Goal: Transaction & Acquisition: Purchase product/service

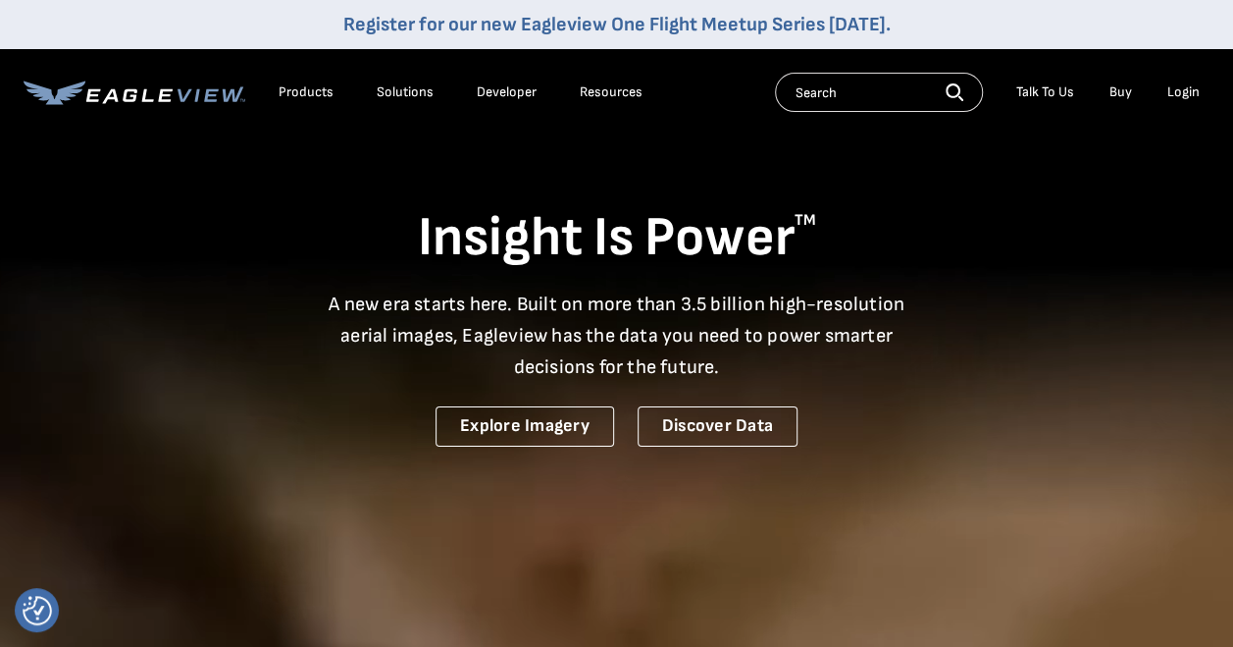
click at [1180, 94] on div "Login" at bounding box center [1184, 92] width 32 height 18
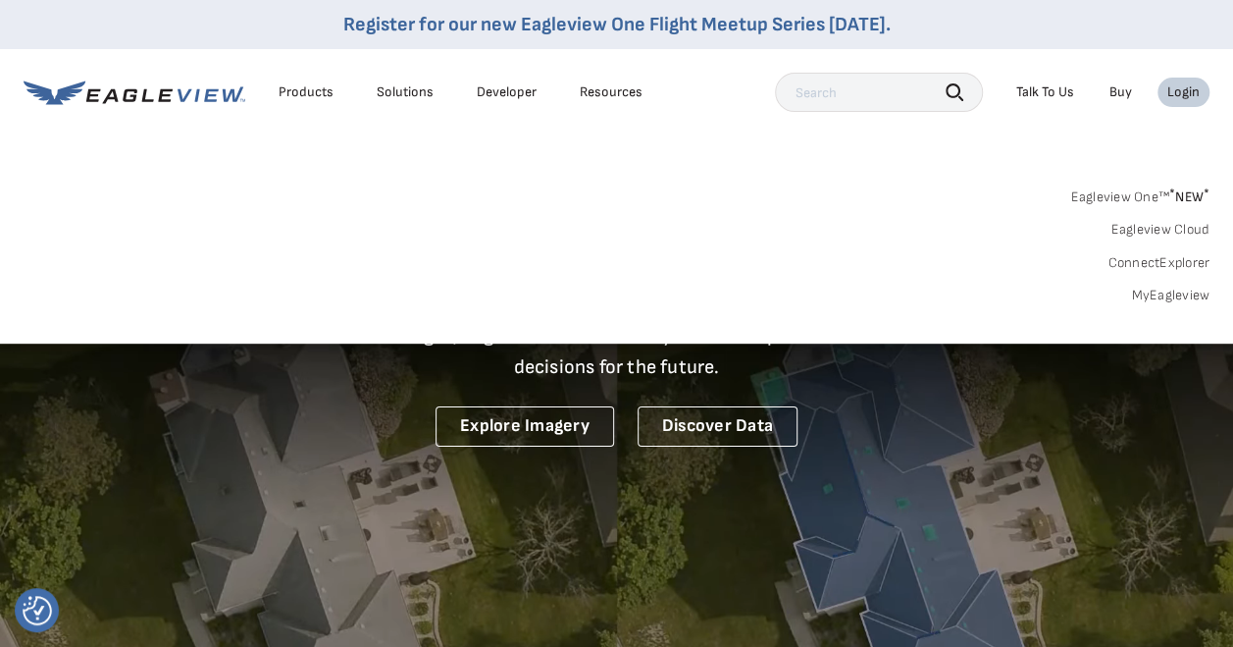
click at [1146, 295] on link "MyEagleview" at bounding box center [1170, 296] width 79 height 18
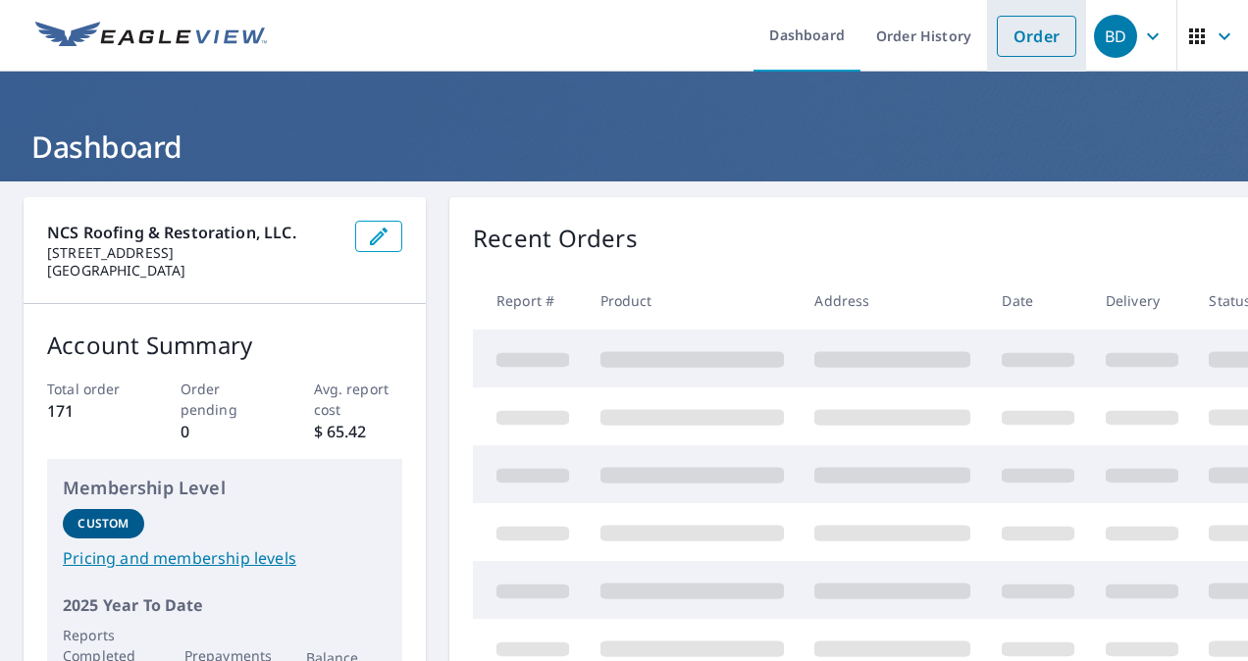
click at [1021, 32] on link "Order" at bounding box center [1036, 36] width 79 height 41
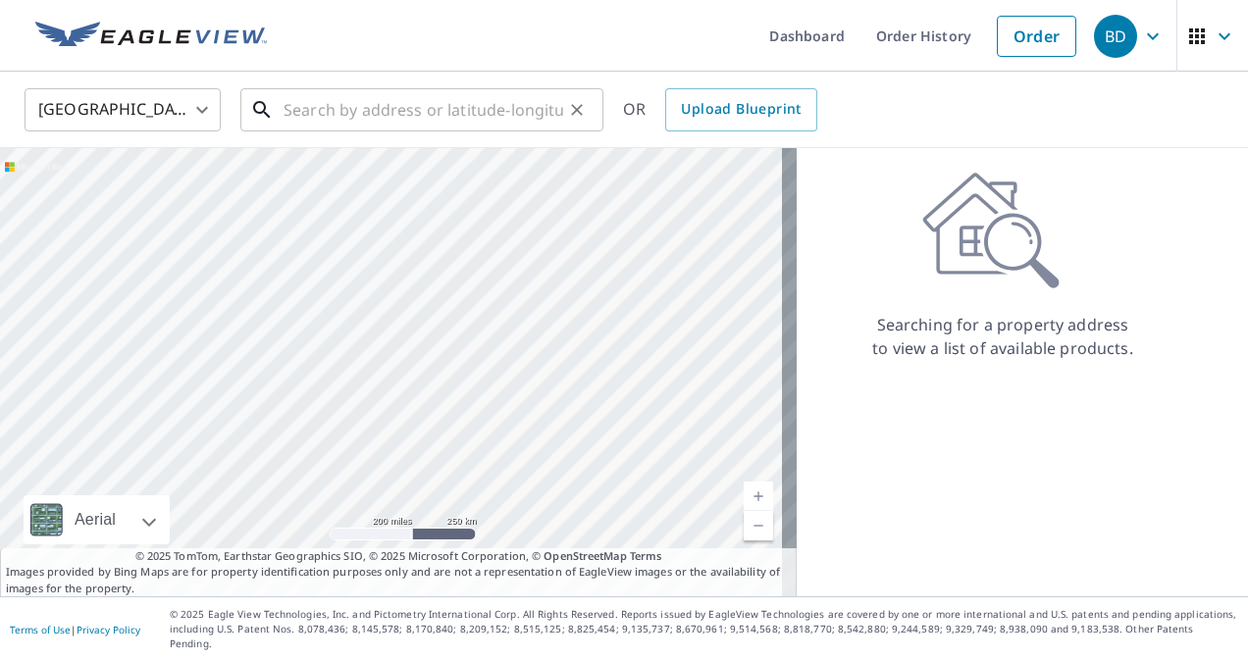
click at [424, 117] on input "text" at bounding box center [424, 109] width 280 height 55
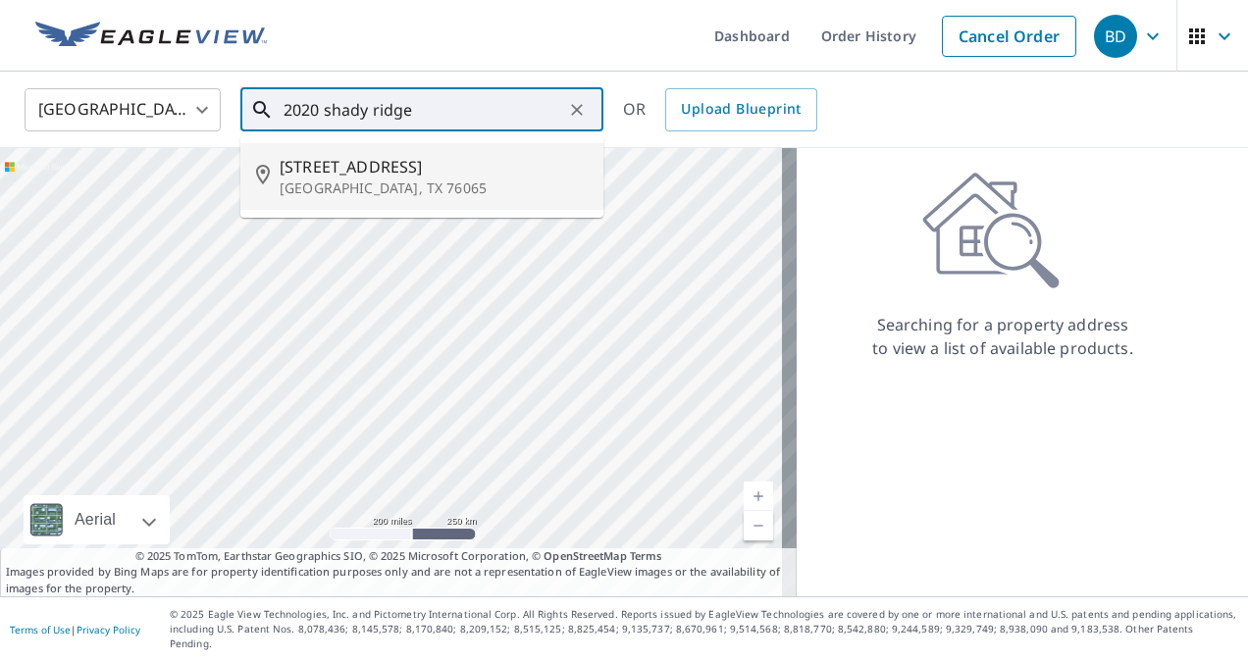
click at [394, 174] on span "2020 Shady Ridge Dr" at bounding box center [434, 167] width 308 height 24
type input "2020 Shady Ridge Dr Midlothian, TX 76065"
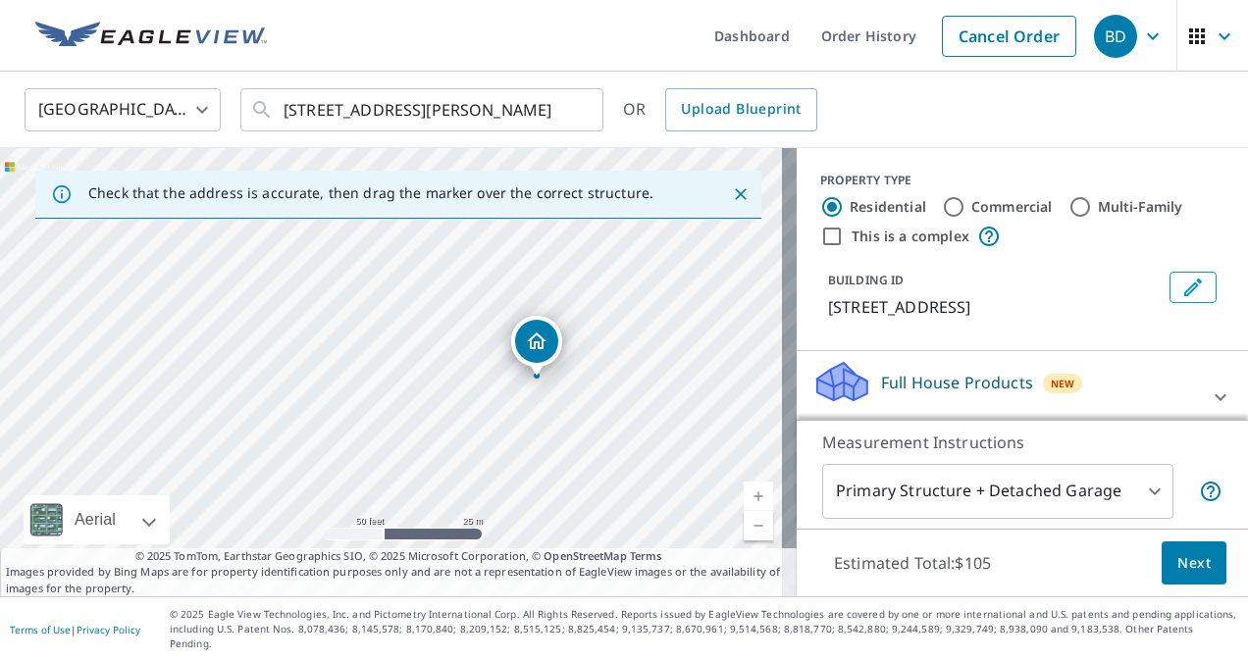
drag, startPoint x: 285, startPoint y: 361, endPoint x: 671, endPoint y: 387, distance: 387.5
click at [671, 387] on div "2020 Shady Ridge Dr Midlothian, TX 76065" at bounding box center [398, 372] width 797 height 448
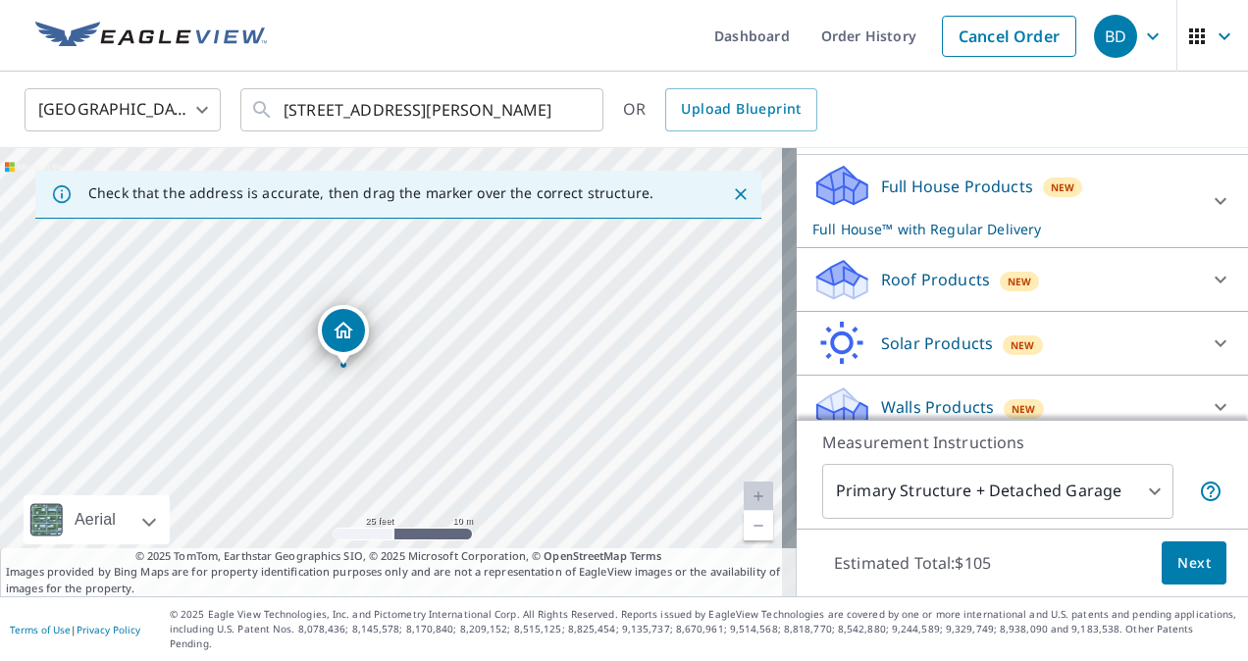
scroll to position [222, 0]
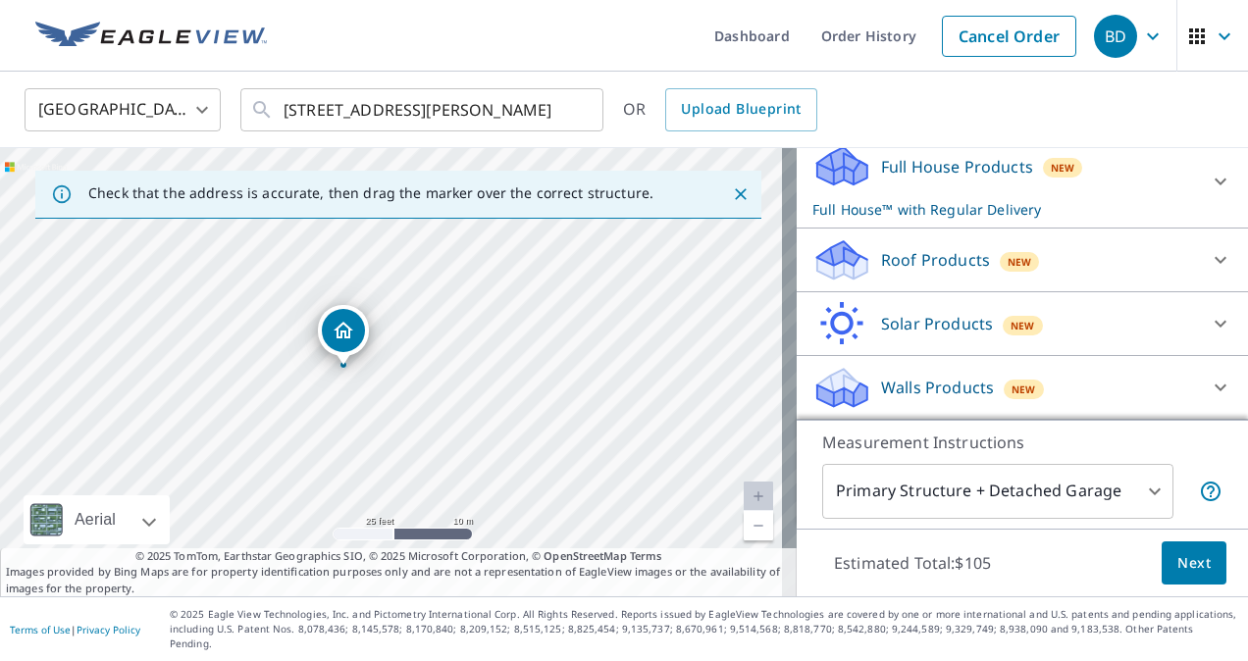
click at [1132, 396] on div "Walls Products New" at bounding box center [1005, 388] width 385 height 46
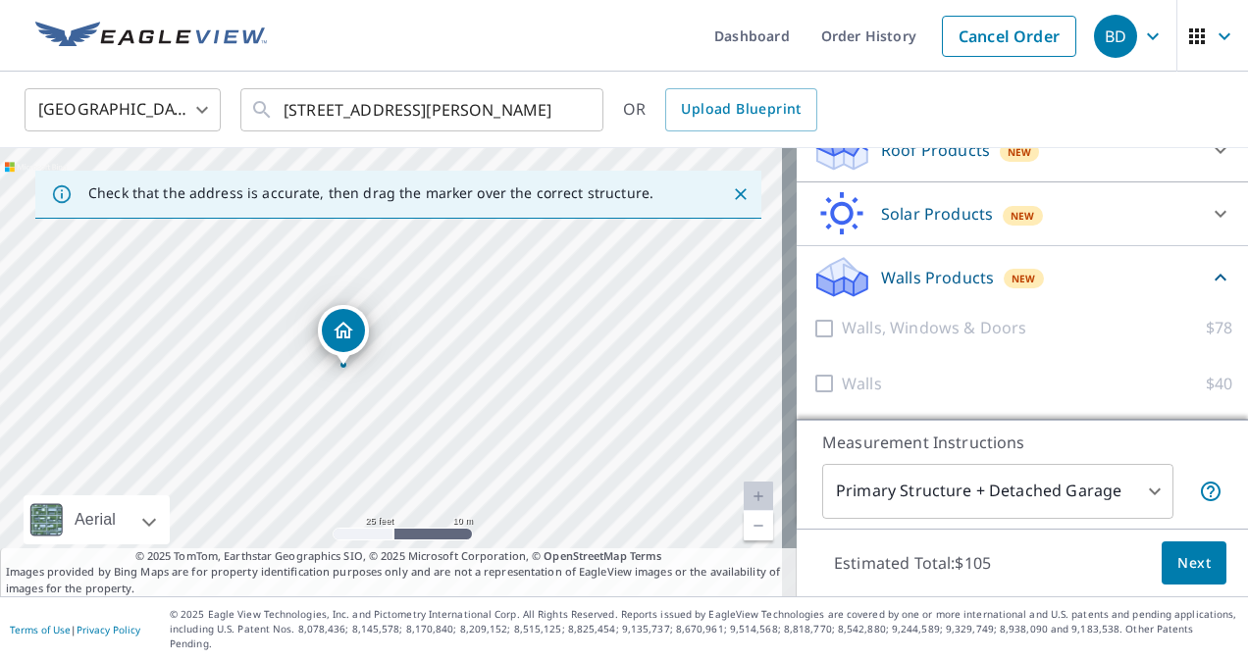
scroll to position [334, 0]
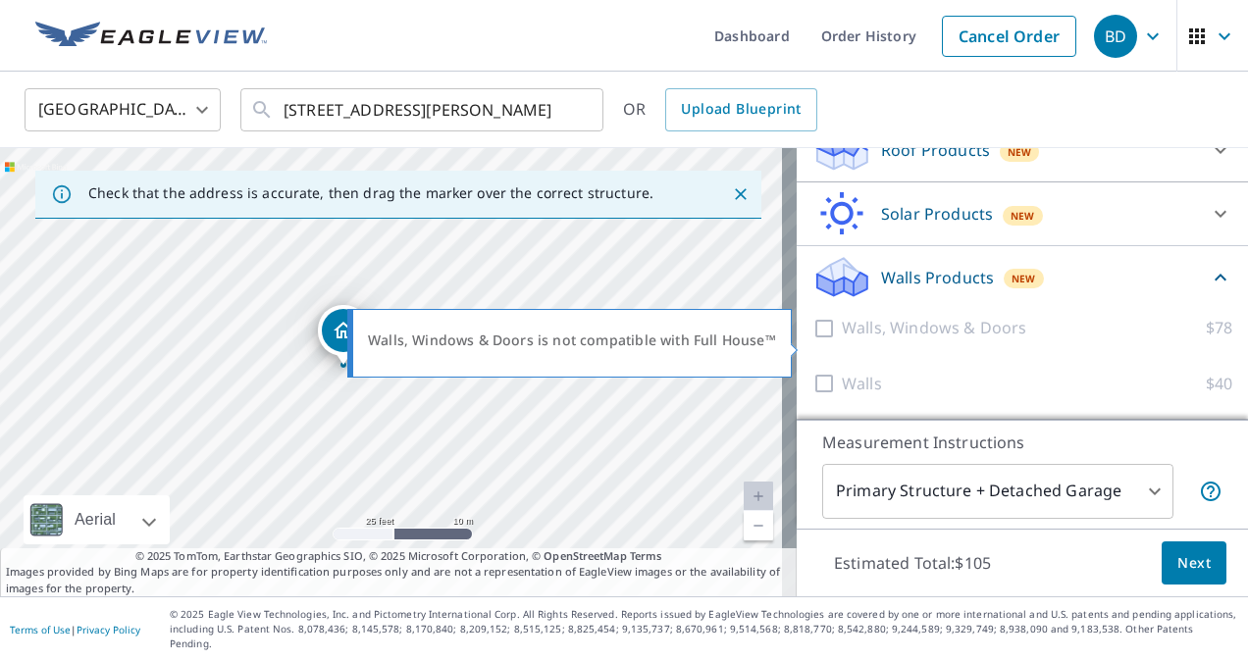
click at [813, 341] on div at bounding box center [827, 328] width 29 height 25
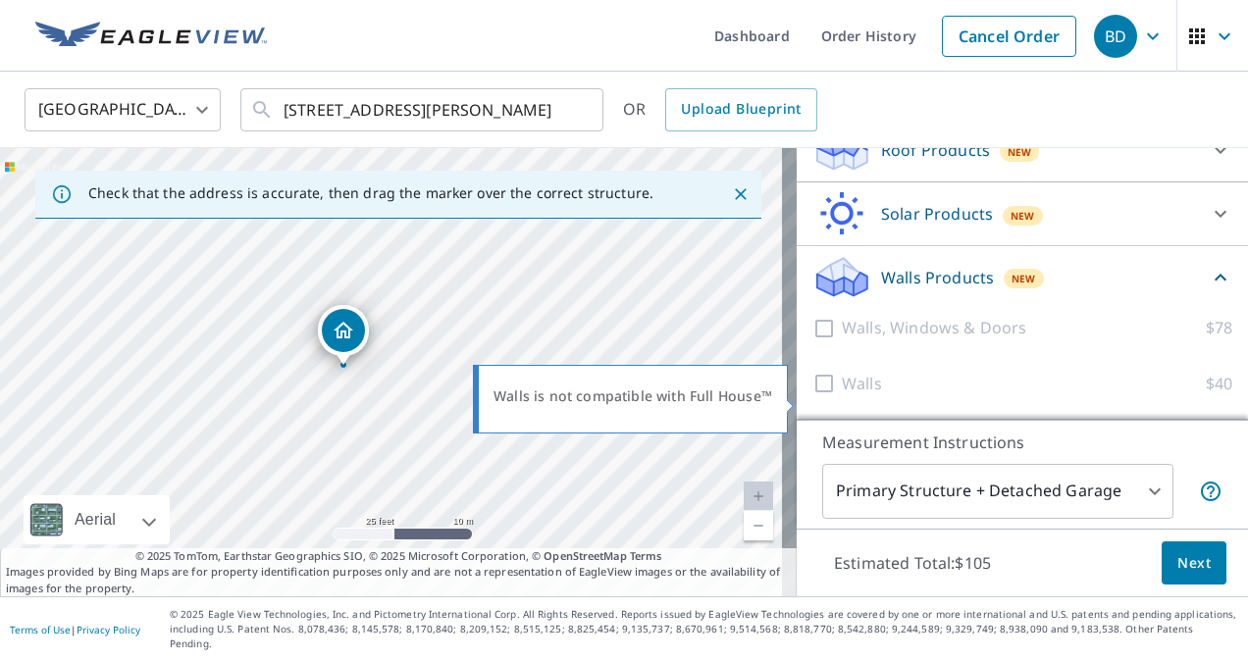
click at [857, 396] on p "Walls" at bounding box center [862, 384] width 40 height 25
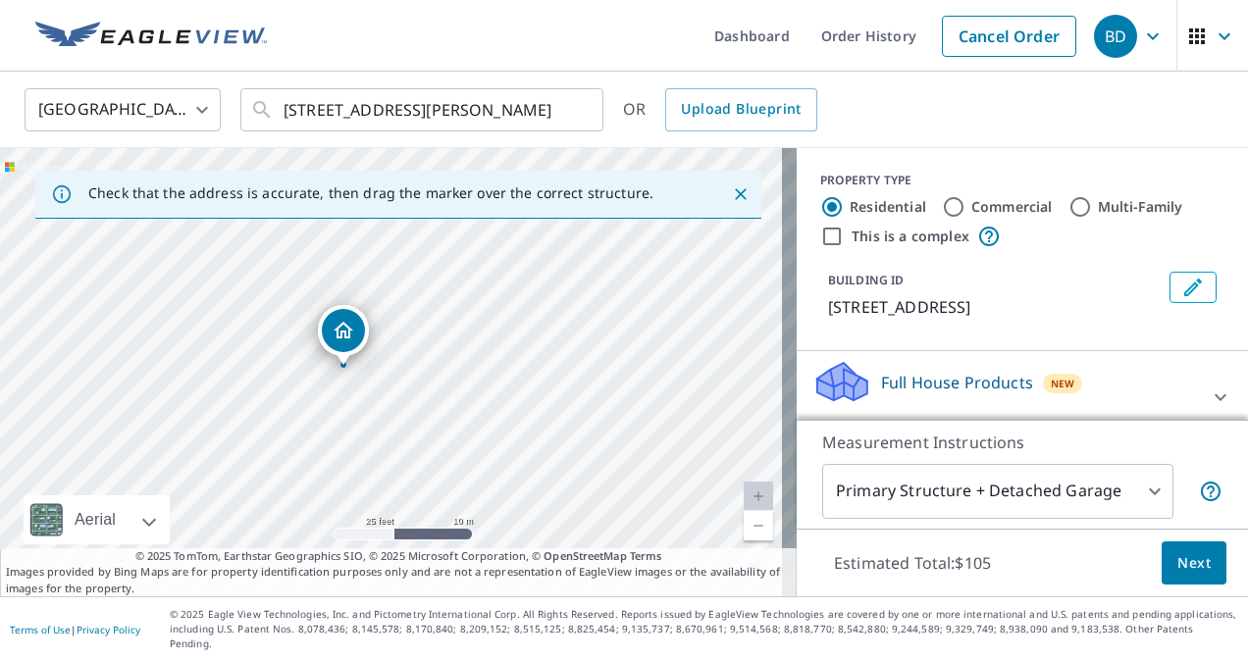
scroll to position [98, 0]
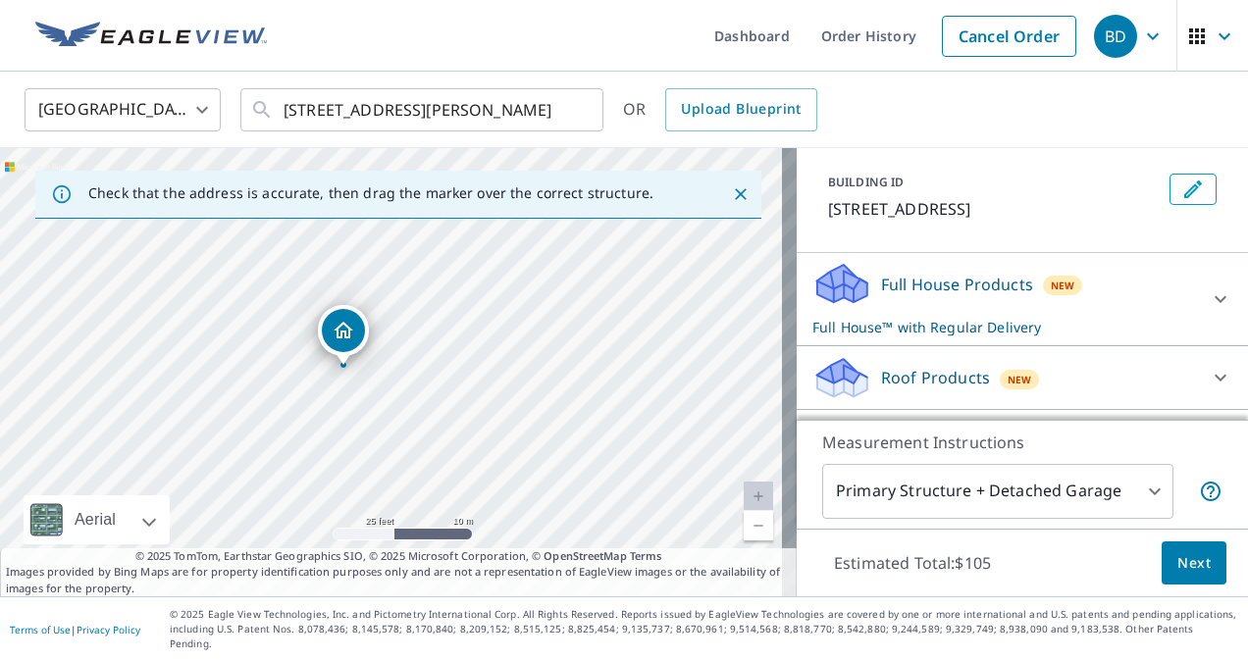
click at [1209, 311] on icon at bounding box center [1221, 300] width 24 height 24
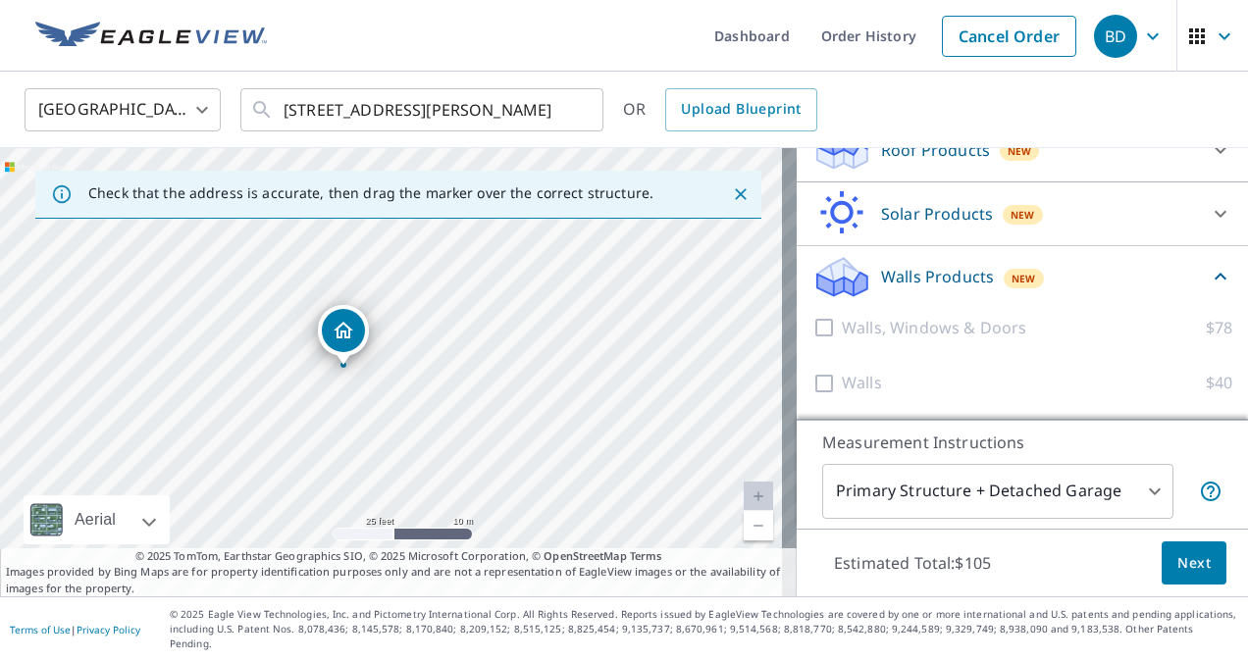
scroll to position [432, 0]
click at [1209, 288] on icon at bounding box center [1221, 277] width 24 height 24
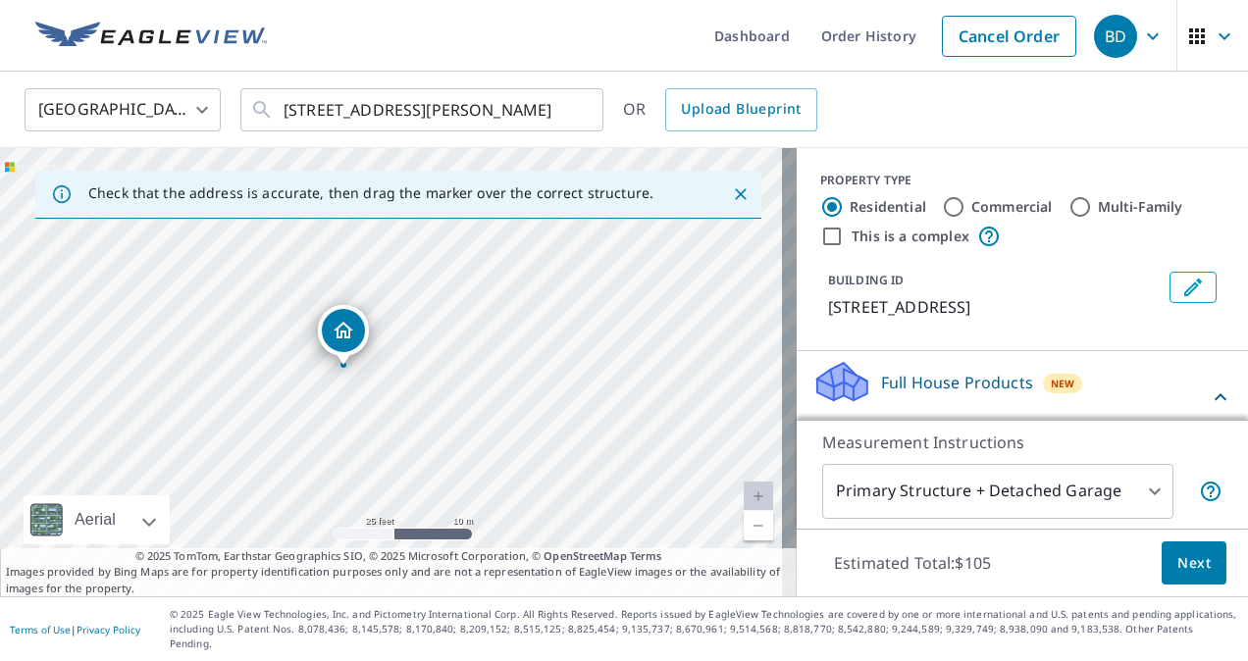
scroll to position [196, 0]
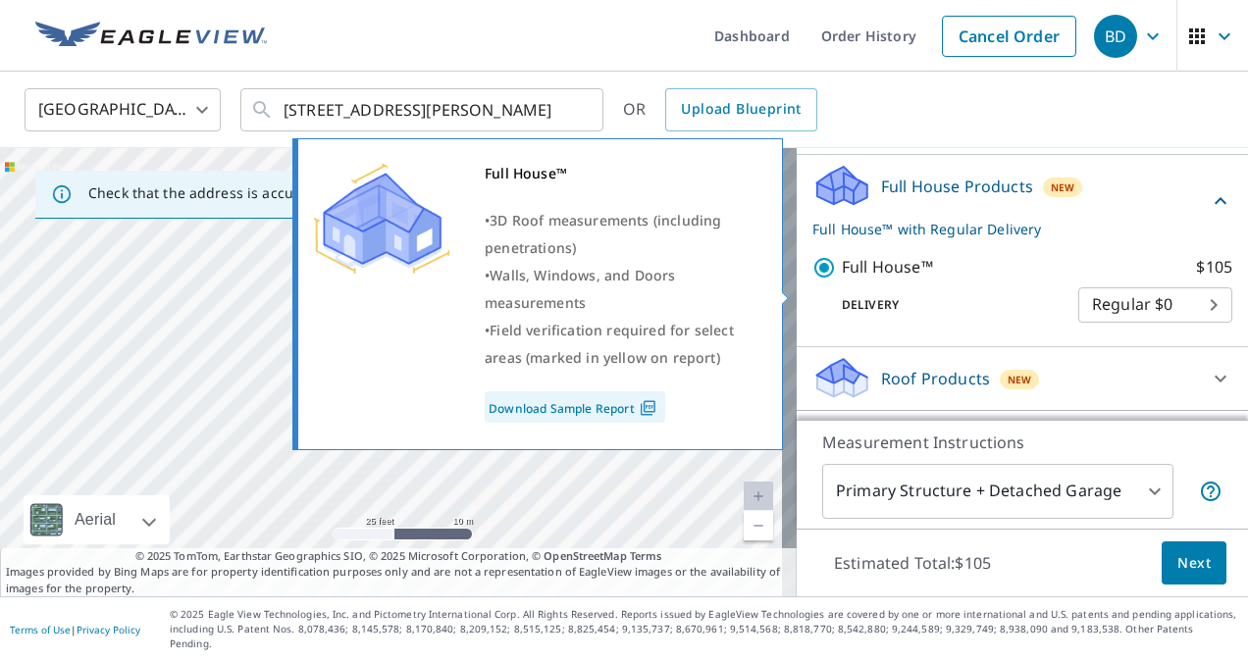
click at [813, 280] on input "Full House™ $105" at bounding box center [827, 268] width 29 height 24
checkbox input "false"
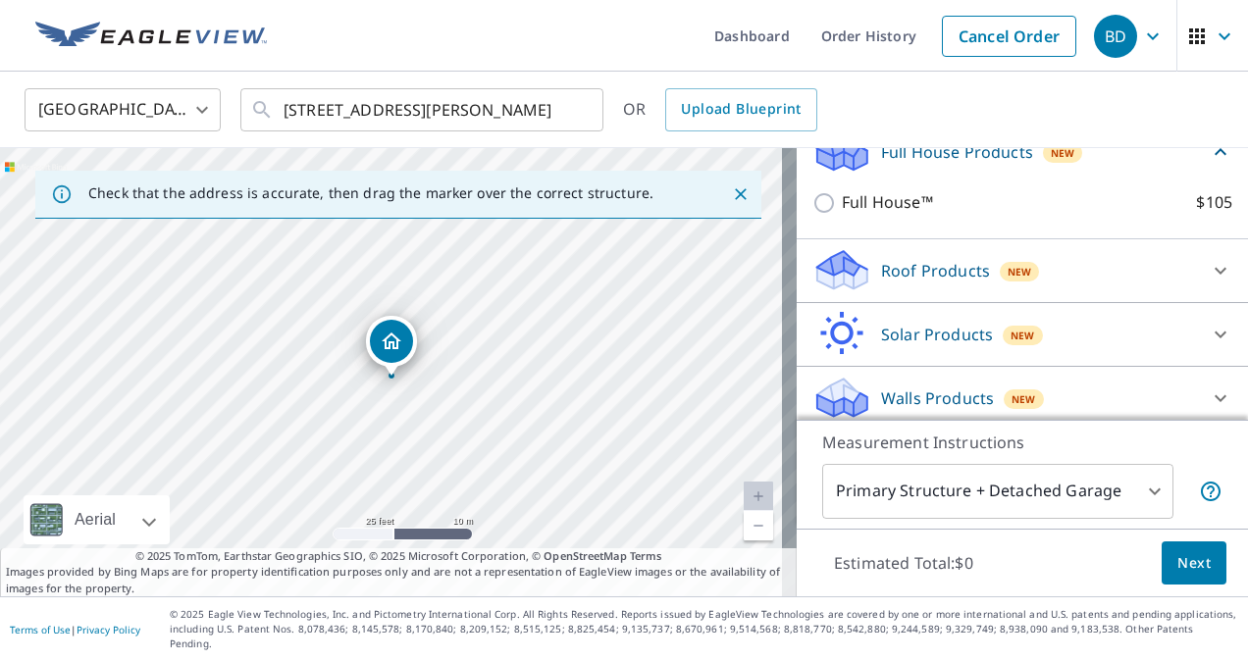
scroll to position [247, 0]
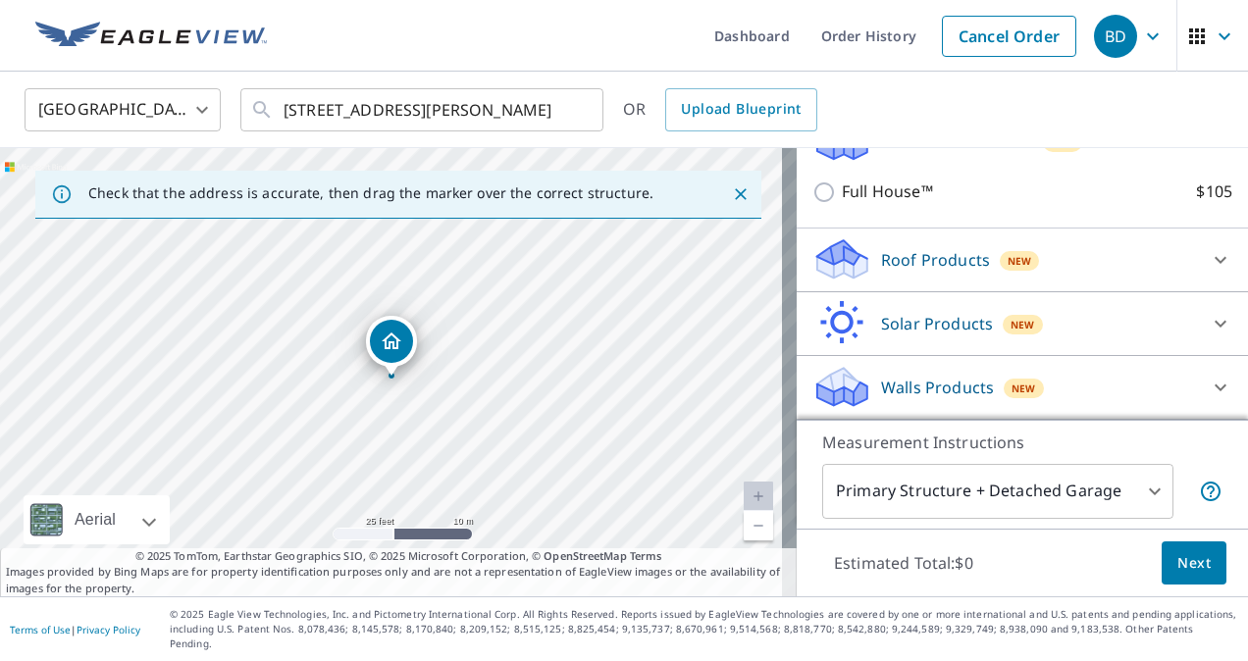
click at [970, 399] on p "Walls Products" at bounding box center [937, 388] width 113 height 24
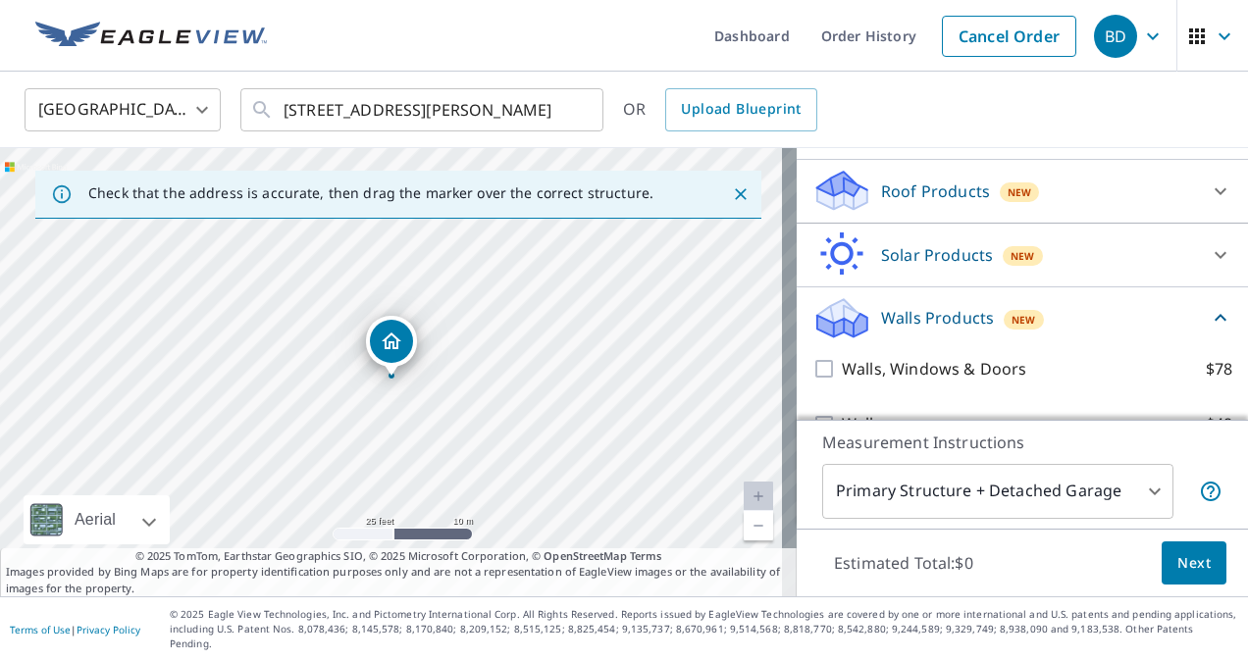
scroll to position [359, 0]
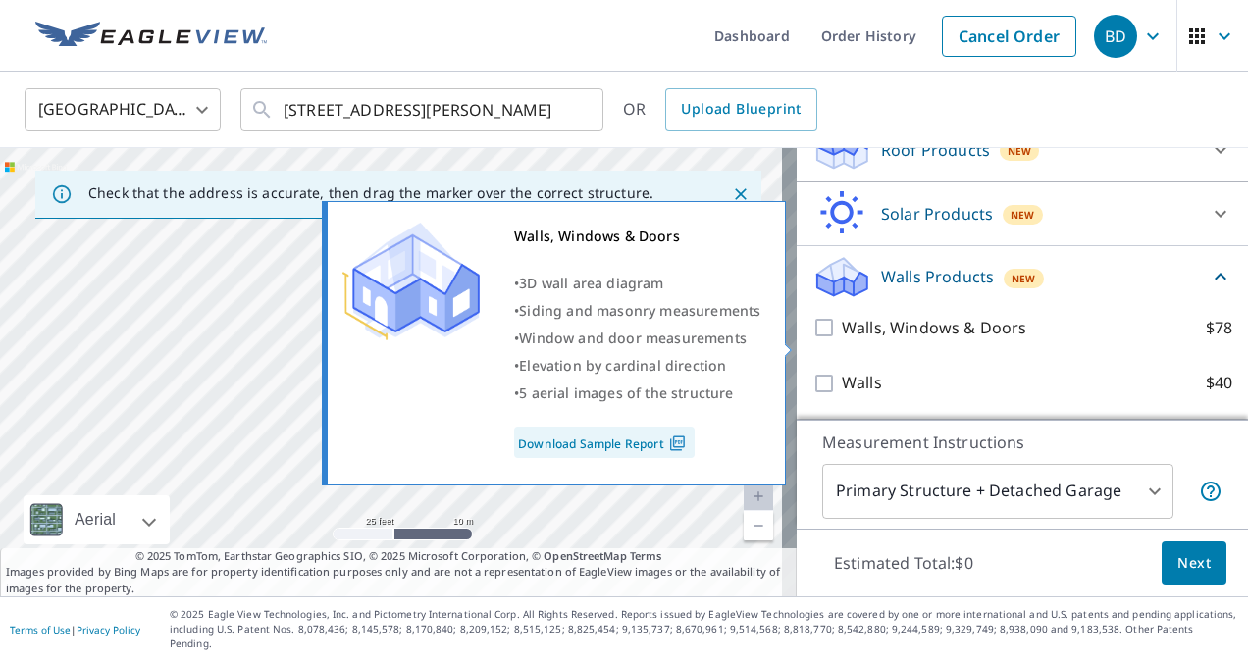
click at [818, 340] on input "Walls, Windows & Doors $78" at bounding box center [827, 328] width 29 height 24
checkbox input "true"
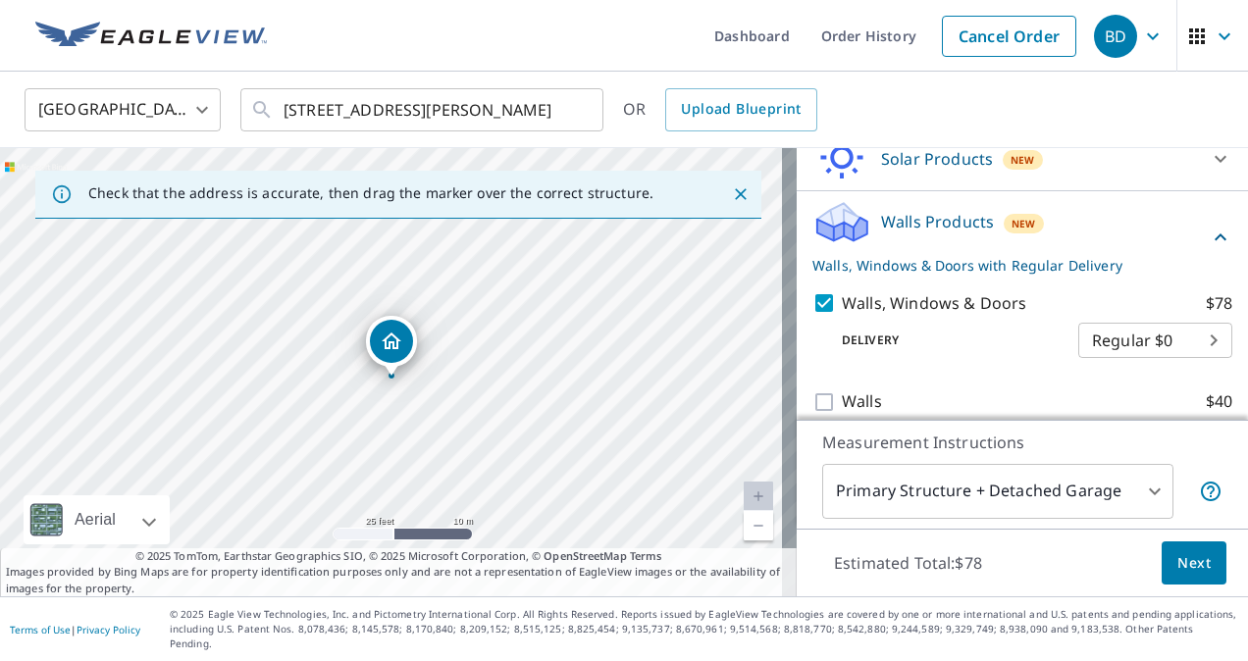
scroll to position [432, 0]
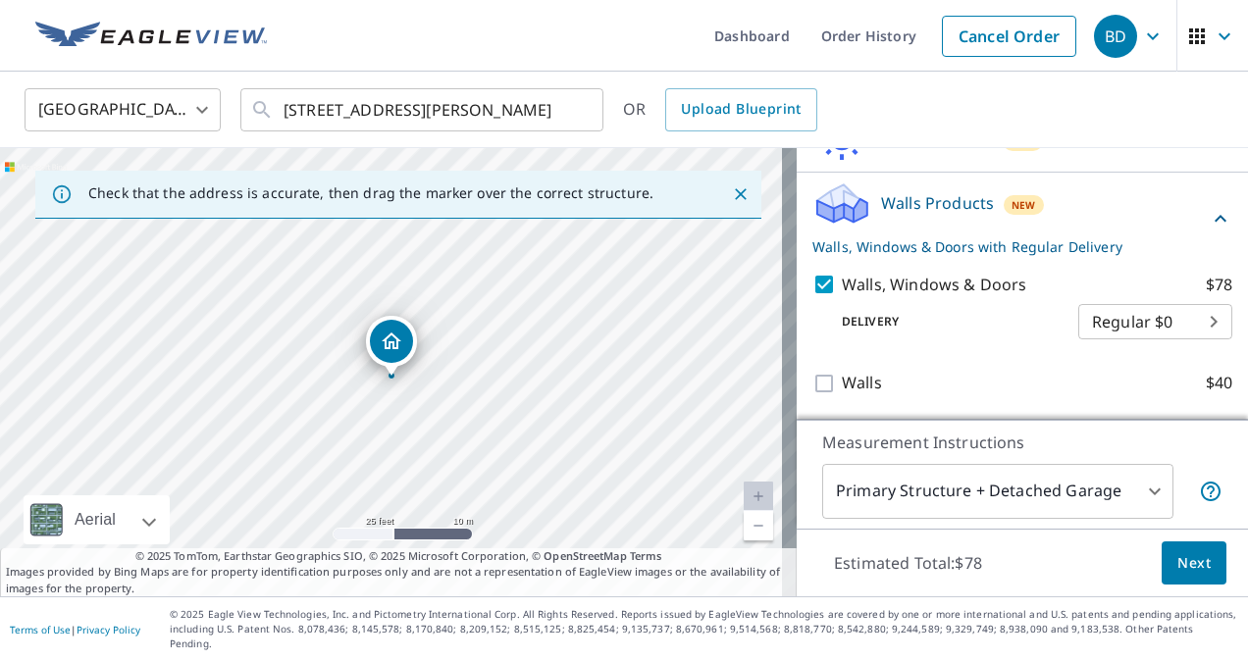
click at [1178, 575] on span "Next" at bounding box center [1194, 563] width 33 height 25
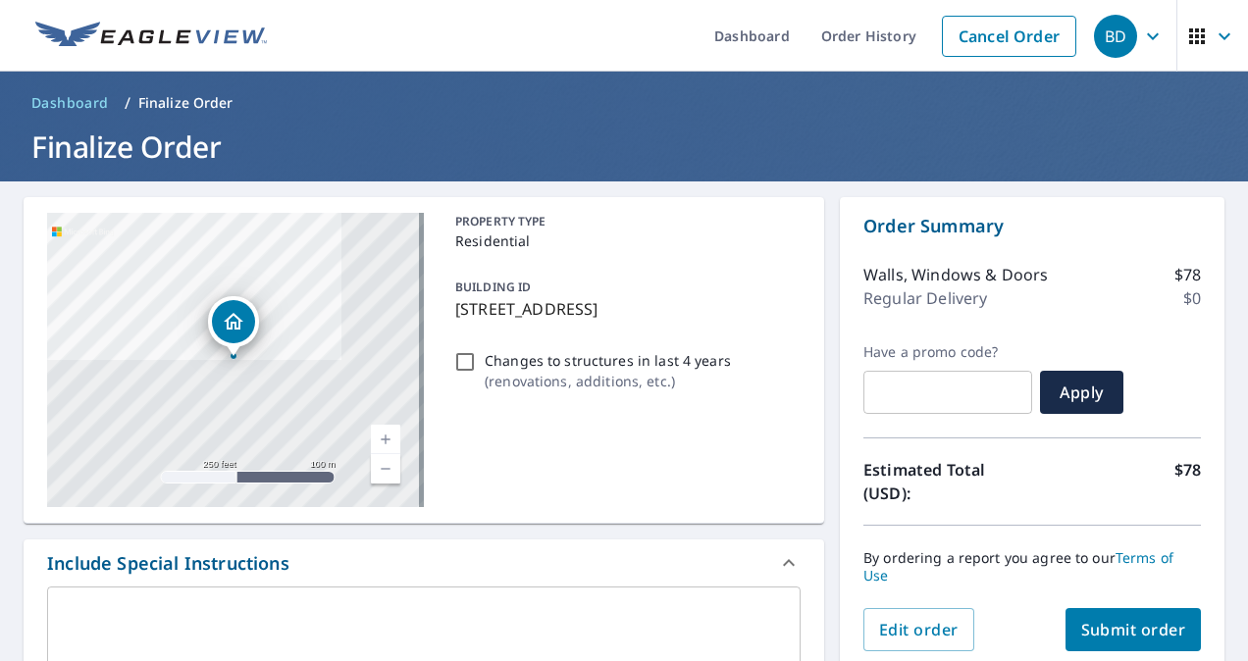
click at [1123, 627] on span "Submit order" at bounding box center [1133, 630] width 105 height 22
checkbox input "true"
